Goal: Information Seeking & Learning: Check status

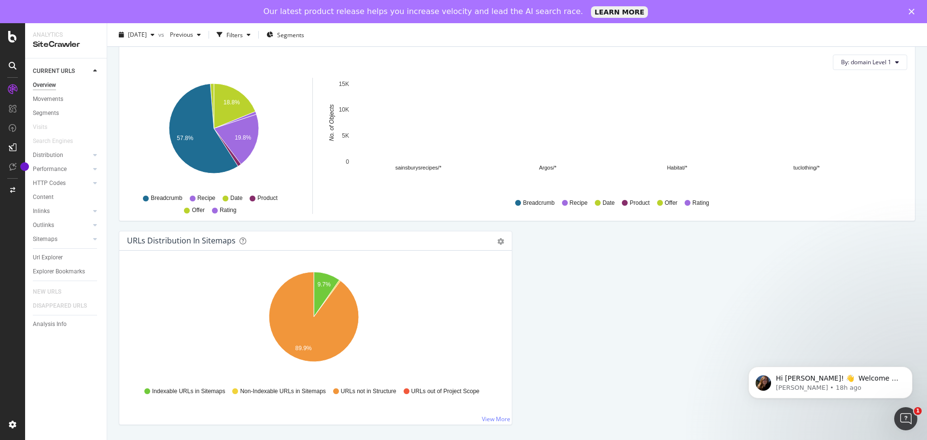
scroll to position [961, 0]
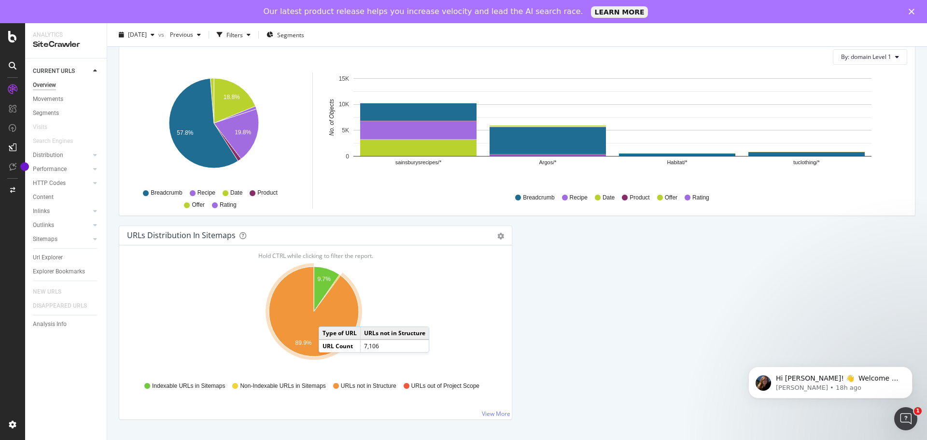
click at [328, 317] on icon "A chart." at bounding box center [314, 311] width 90 height 90
click at [333, 322] on icon "A chart." at bounding box center [314, 311] width 90 height 90
click at [334, 322] on icon "A chart." at bounding box center [314, 311] width 90 height 90
click at [300, 330] on icon "A chart." at bounding box center [314, 311] width 90 height 90
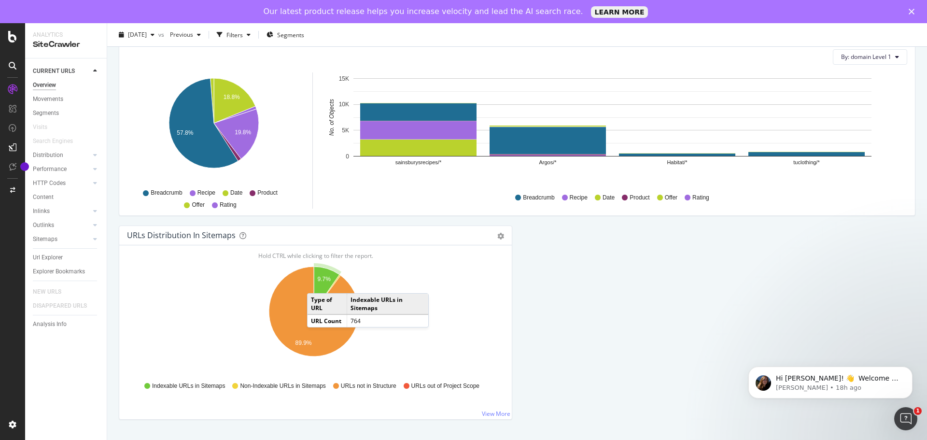
click at [317, 283] on icon "A chart." at bounding box center [327, 288] width 26 height 45
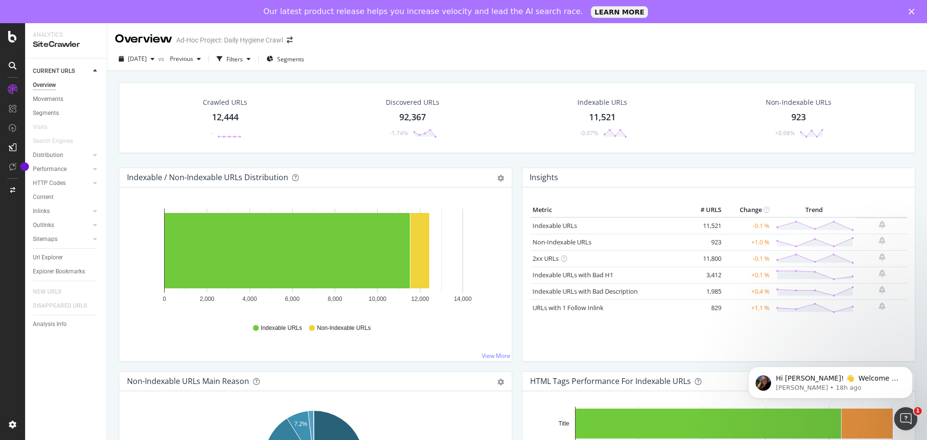
click at [461, 54] on div "[DATE] vs Previous Filters Segments" at bounding box center [517, 60] width 820 height 19
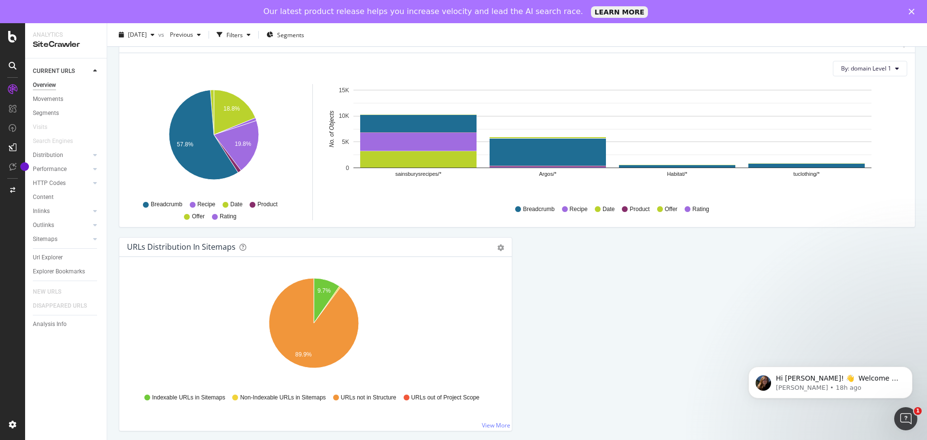
scroll to position [961, 0]
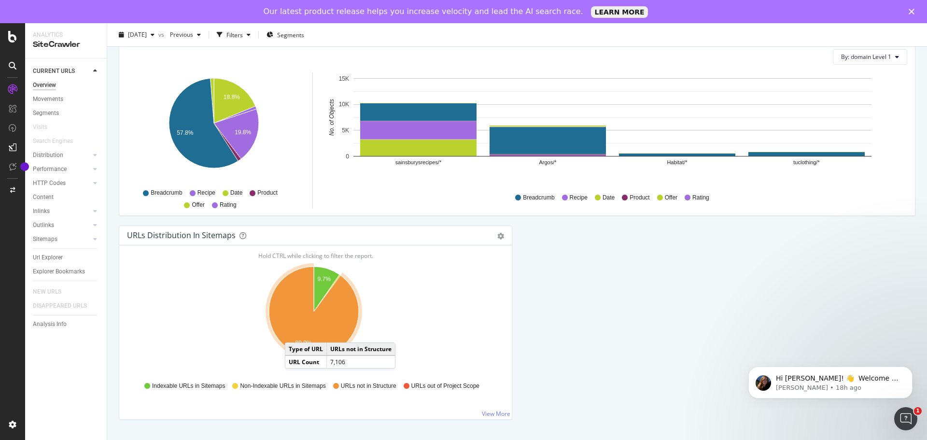
click at [295, 333] on icon "A chart." at bounding box center [314, 311] width 90 height 90
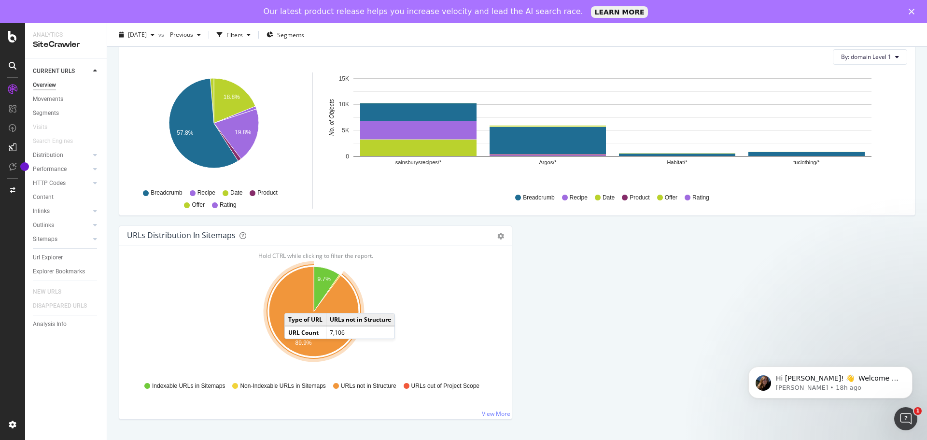
click at [294, 303] on icon "A chart." at bounding box center [314, 311] width 90 height 90
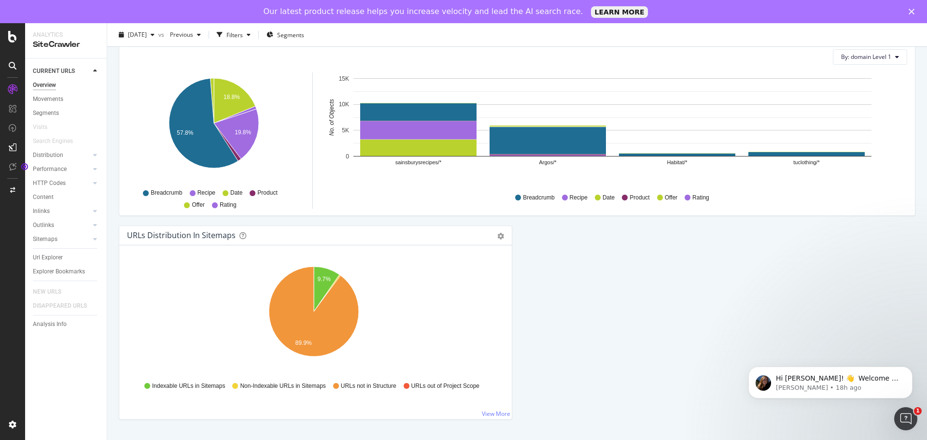
drag, startPoint x: 644, startPoint y: 282, endPoint x: 638, endPoint y: 280, distance: 5.5
click at [911, 12] on polygon "Close" at bounding box center [912, 12] width 6 height 6
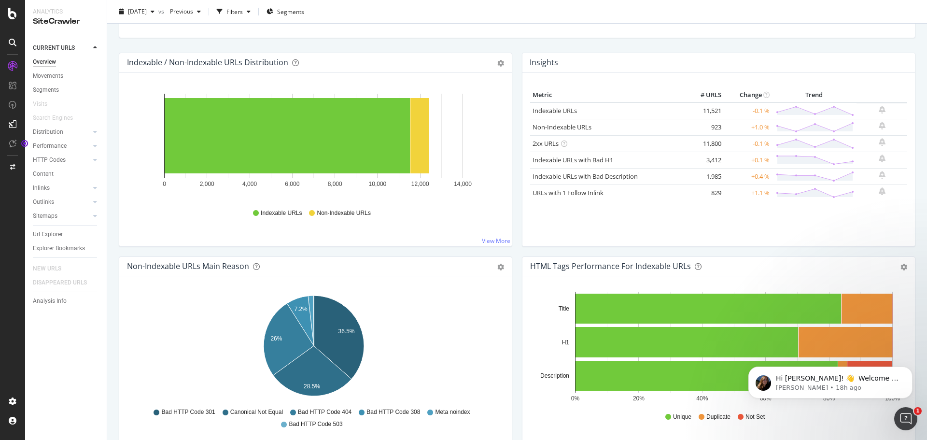
scroll to position [0, 0]
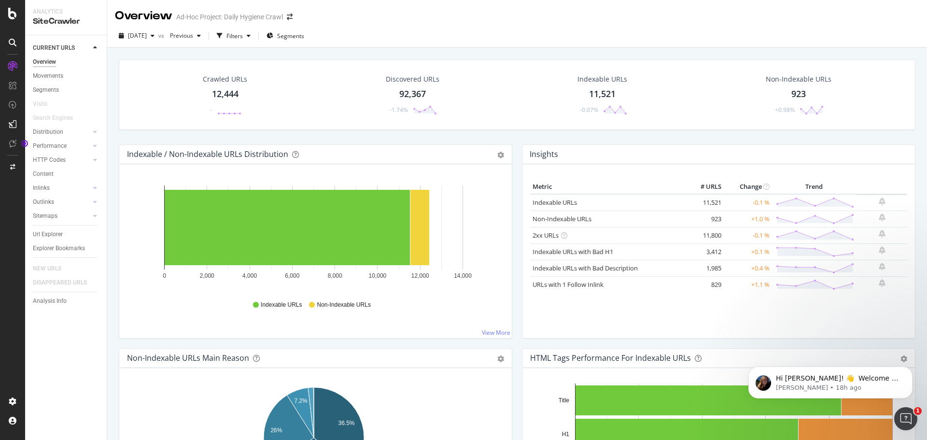
click at [516, 141] on div "Crawled URLs 12,444 - Discovered URLs 92,367 -1.74% Indexable URLs 11,521 -0.07…" at bounding box center [517, 101] width 806 height 85
drag, startPoint x: 511, startPoint y: 135, endPoint x: 505, endPoint y: 132, distance: 6.7
click at [505, 132] on div "Crawled URLs 12,444 - Discovered URLs 92,367 -1.74% Indexable URLs 11,521 -0.07…" at bounding box center [517, 101] width 806 height 85
